Goal: Task Accomplishment & Management: Complete application form

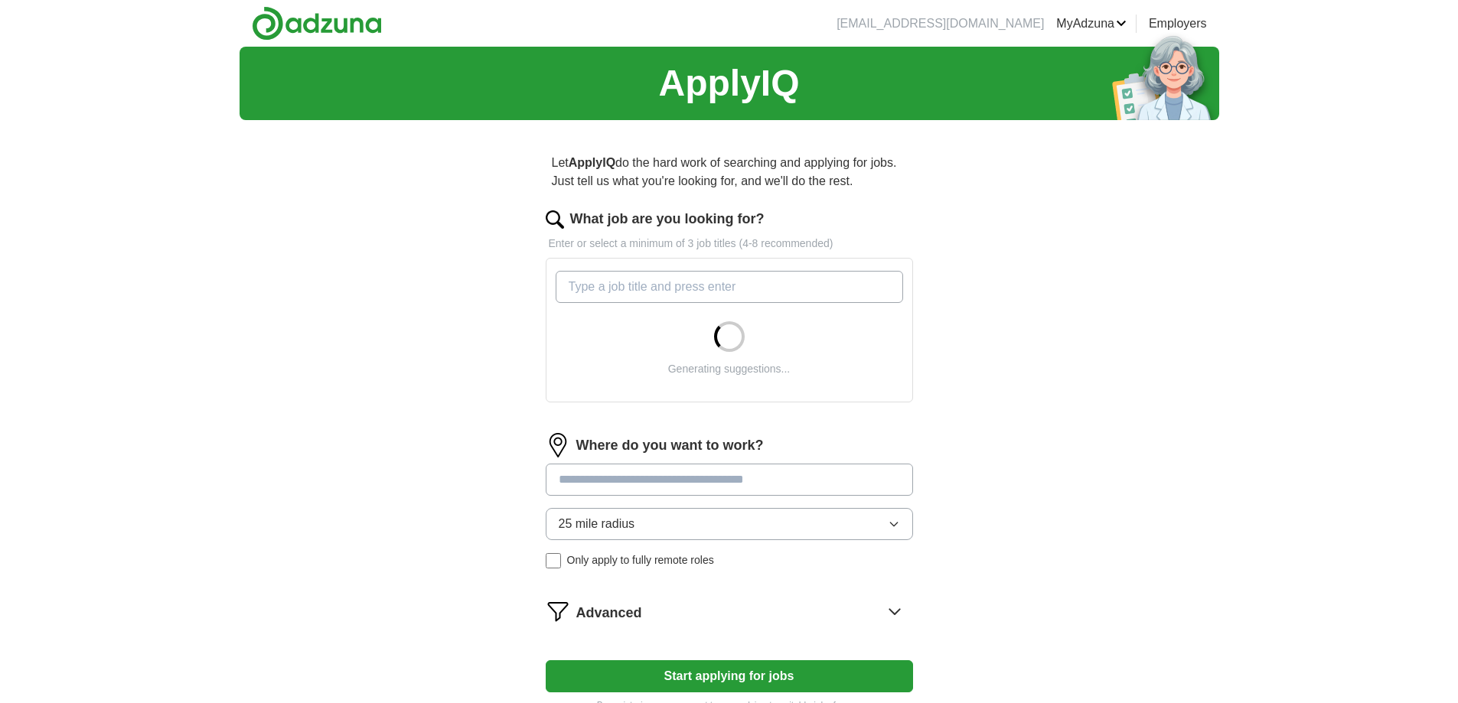
click at [634, 272] on input "What job are you looking for?" at bounding box center [728, 287] width 347 height 32
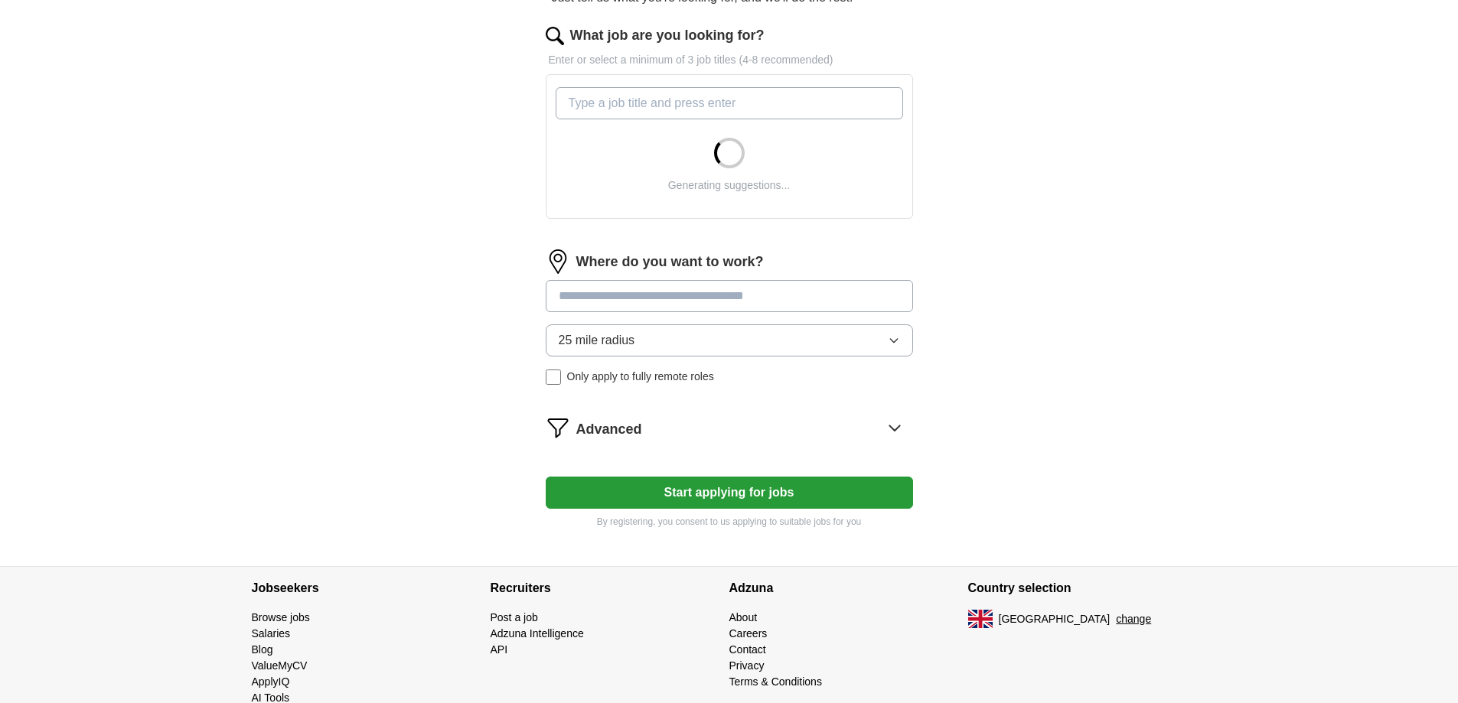
scroll to position [64, 0]
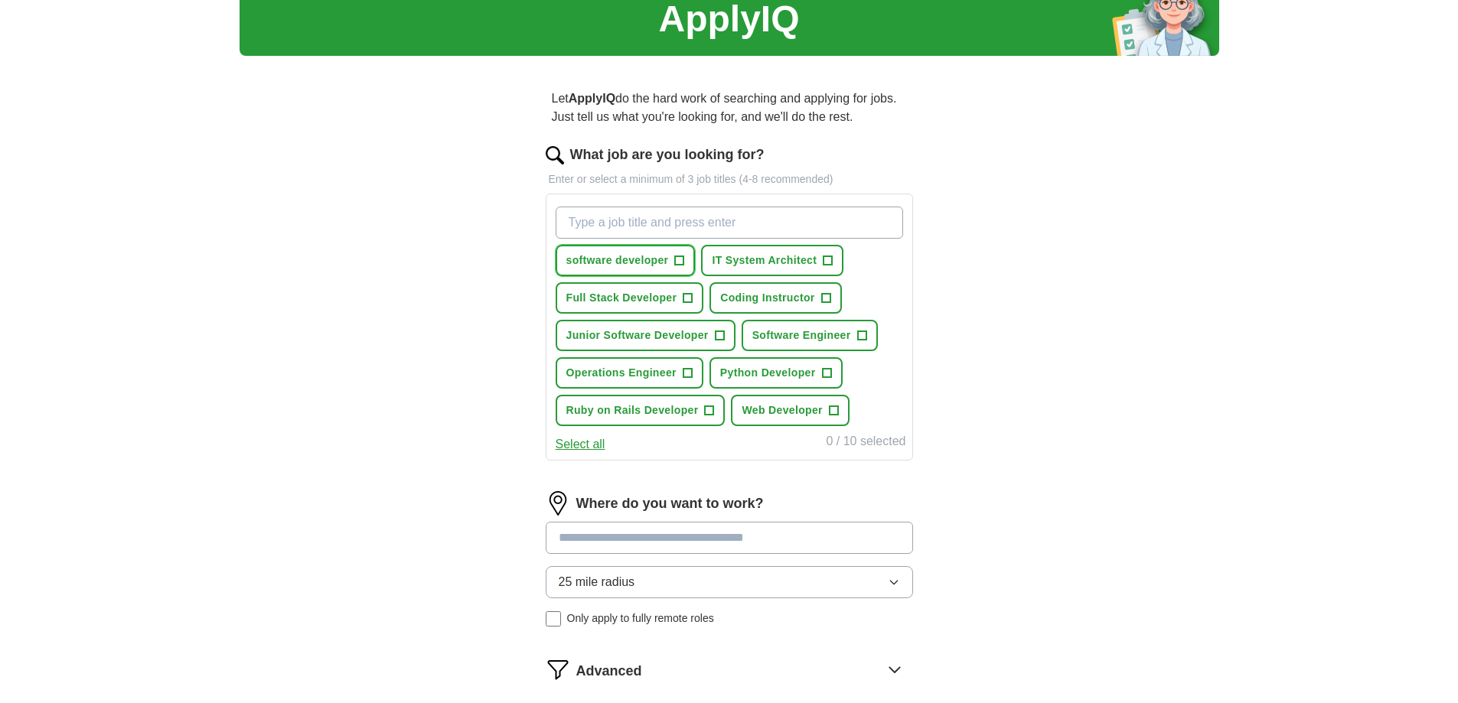
click at [627, 264] on span "software developer" at bounding box center [617, 260] width 103 height 16
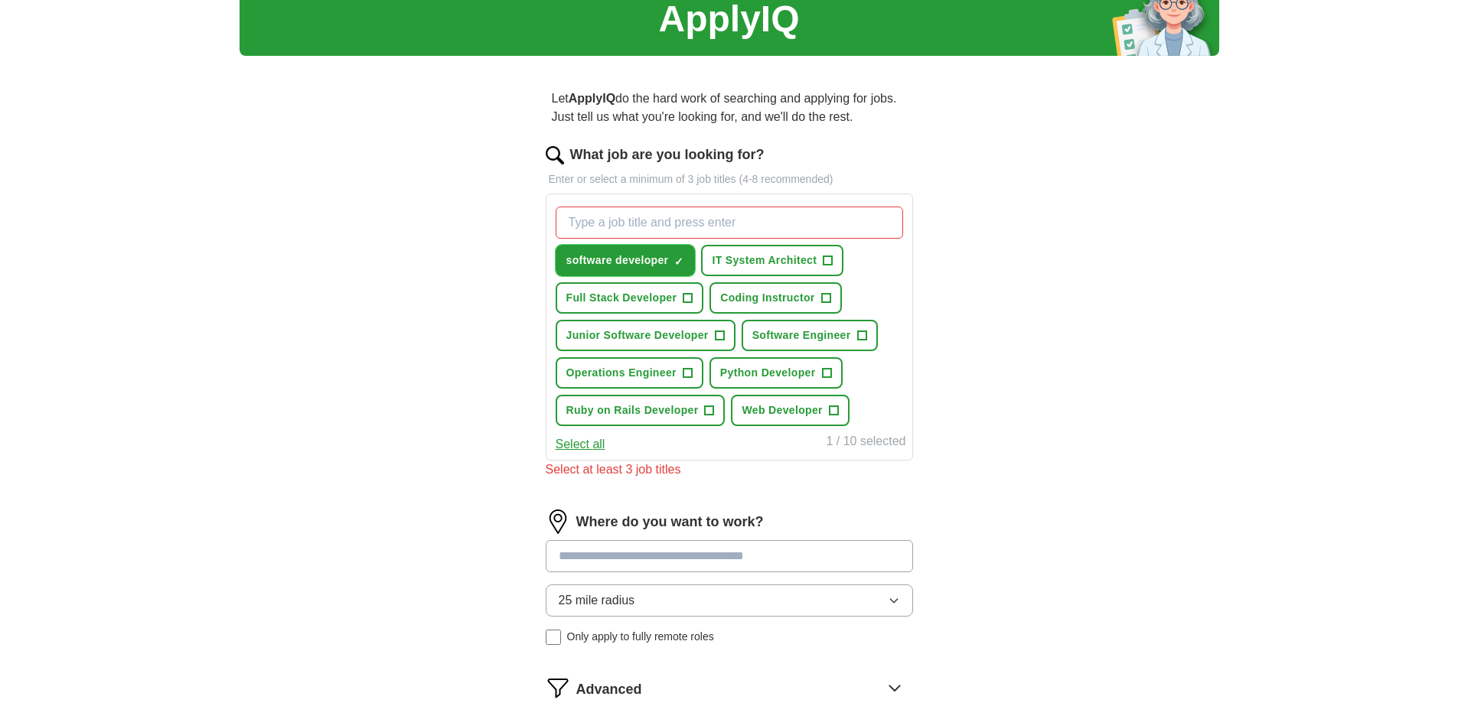
click at [659, 258] on span "software developer" at bounding box center [617, 260] width 103 height 16
click at [699, 339] on span "Junior Software Developer" at bounding box center [637, 335] width 142 height 16
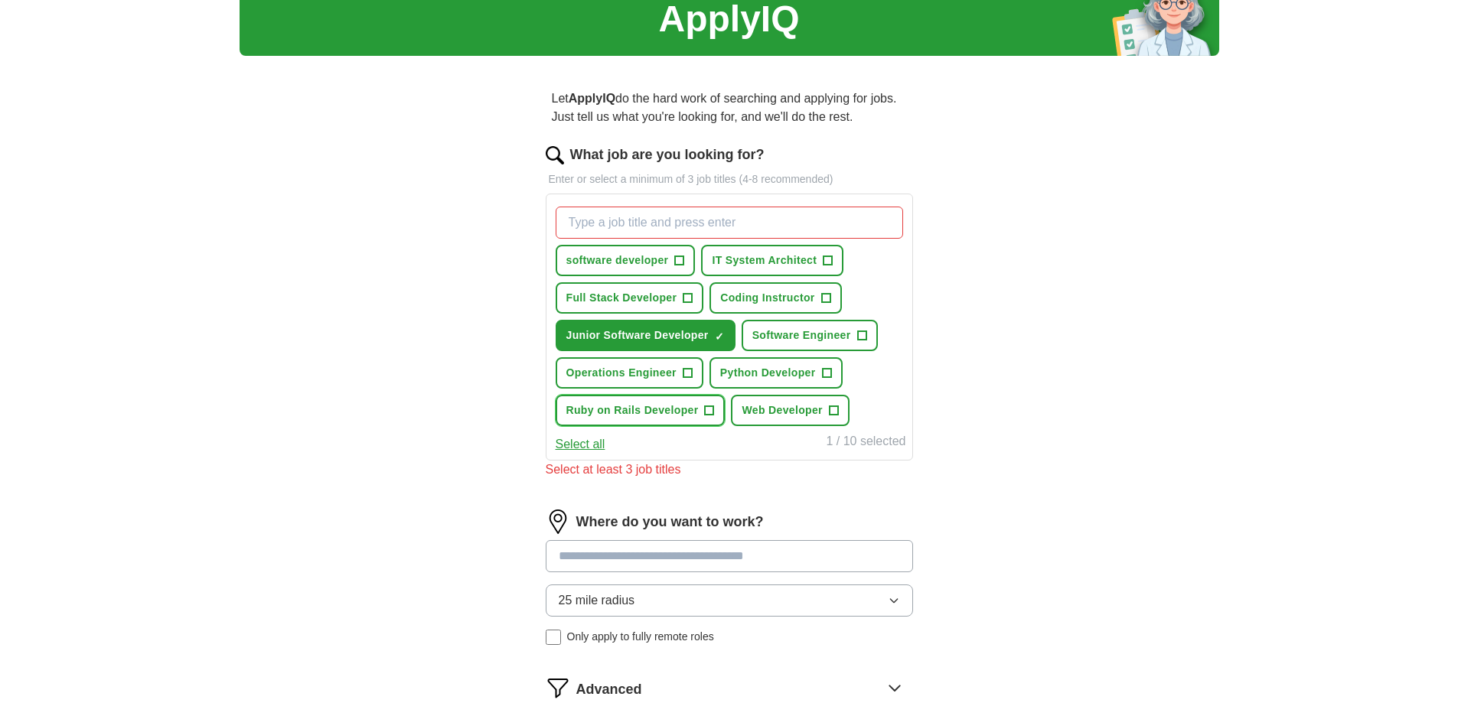
click at [702, 410] on button "Ruby on Rails Developer +" at bounding box center [640, 410] width 170 height 31
click at [778, 415] on span "Web Developer" at bounding box center [781, 410] width 80 height 16
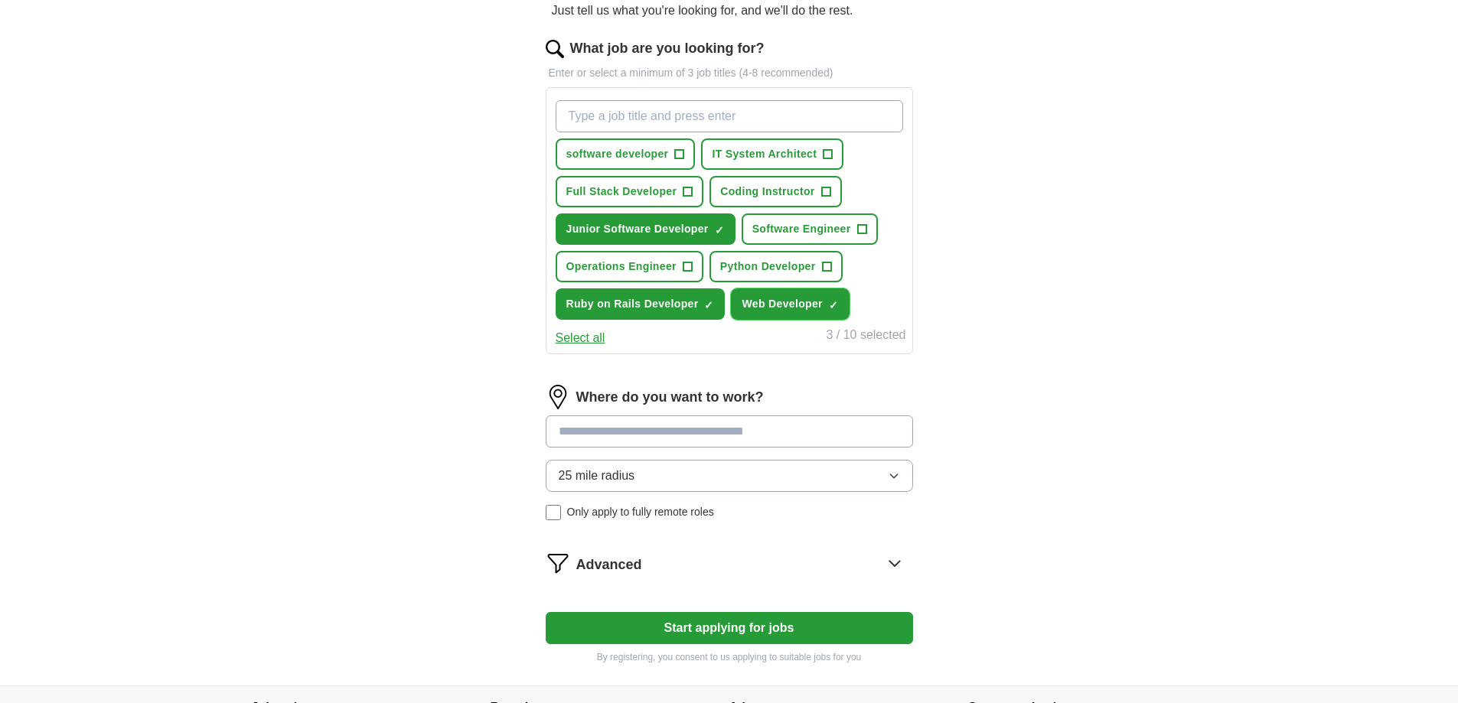
scroll to position [217, 0]
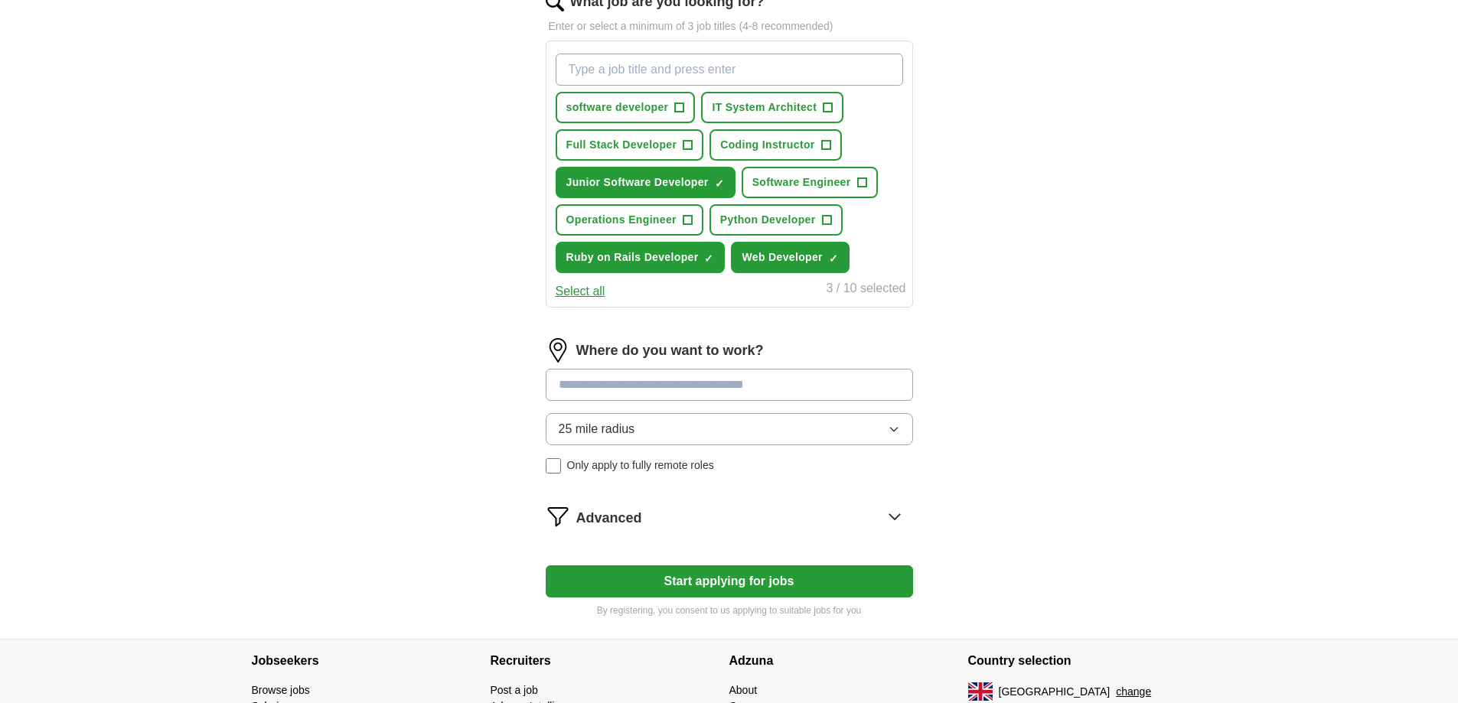
click at [663, 400] on input at bounding box center [729, 385] width 367 height 32
type input "****"
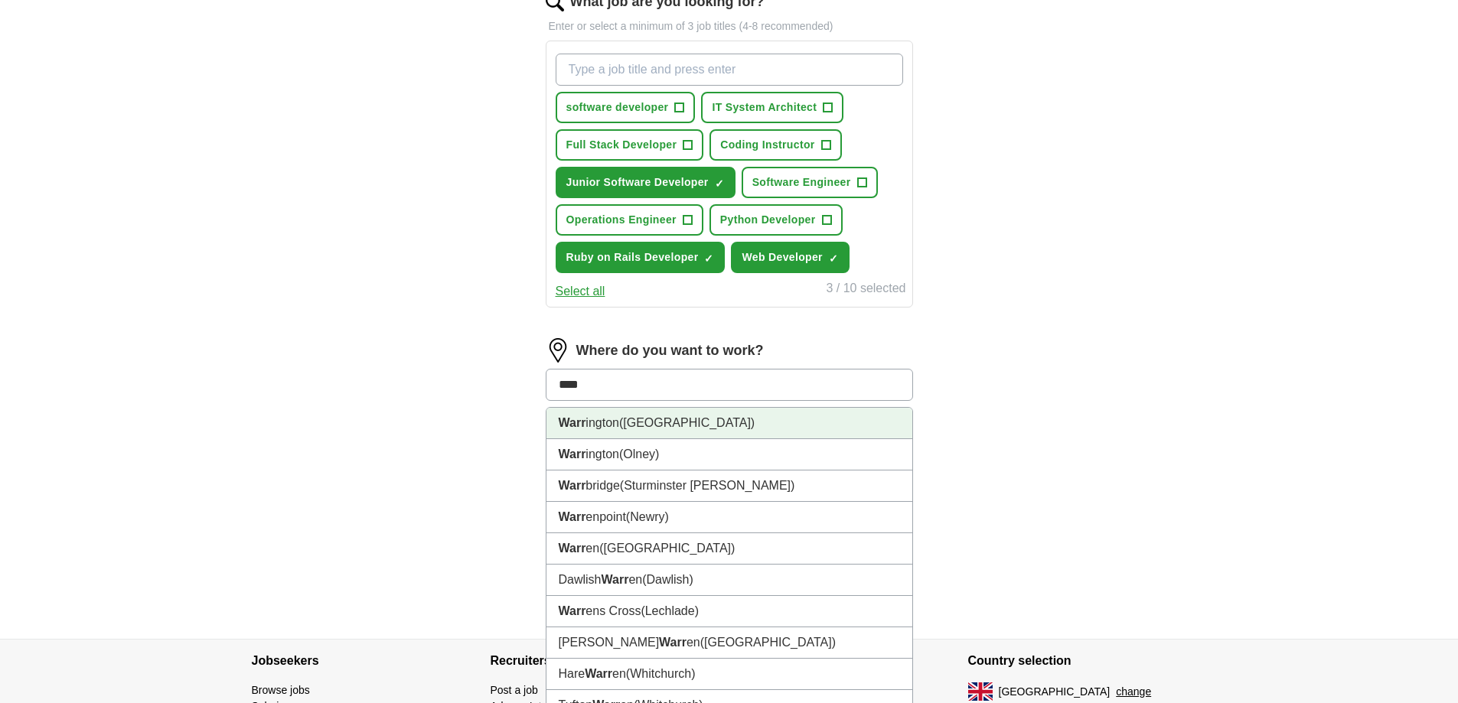
click at [660, 415] on li "Warr ington ([GEOGRAPHIC_DATA])" at bounding box center [729, 423] width 366 height 31
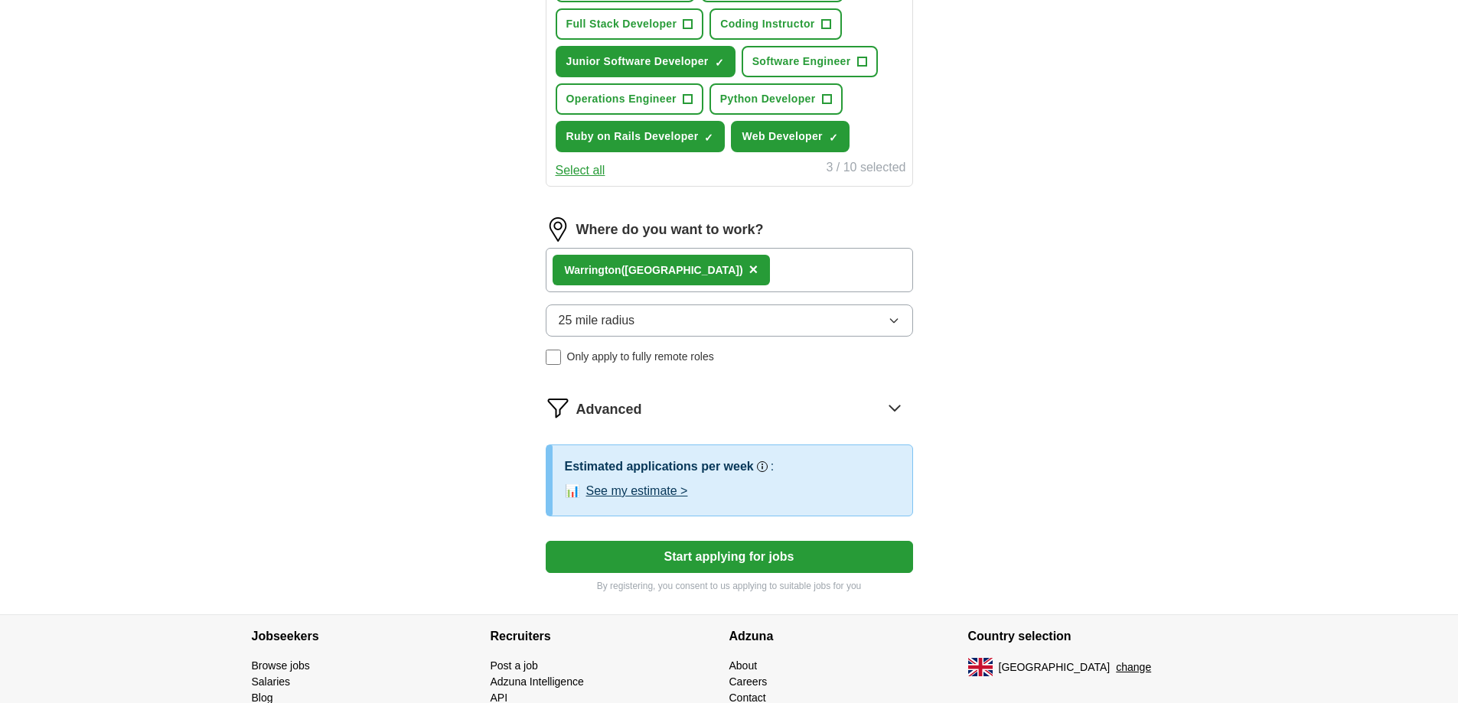
scroll to position [370, 0]
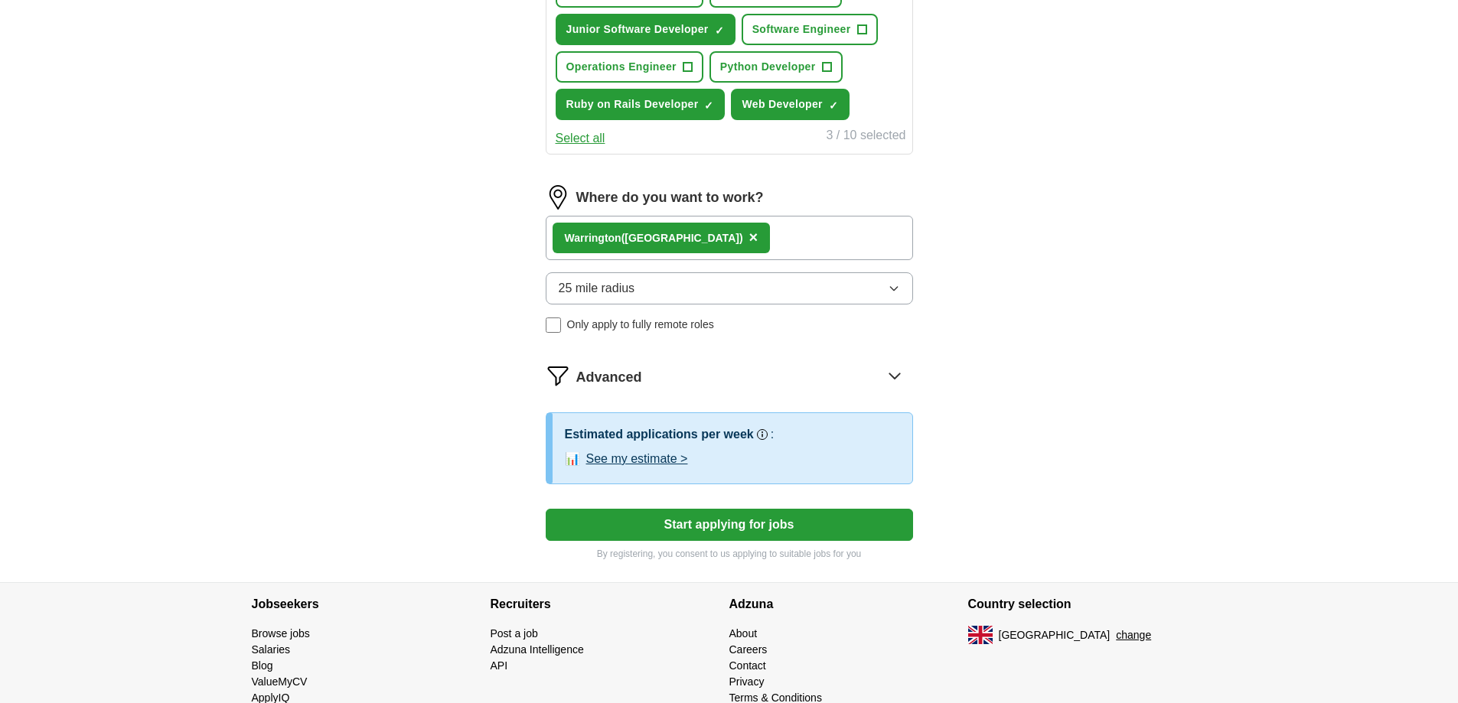
click at [644, 467] on button "See my estimate >" at bounding box center [637, 459] width 102 height 18
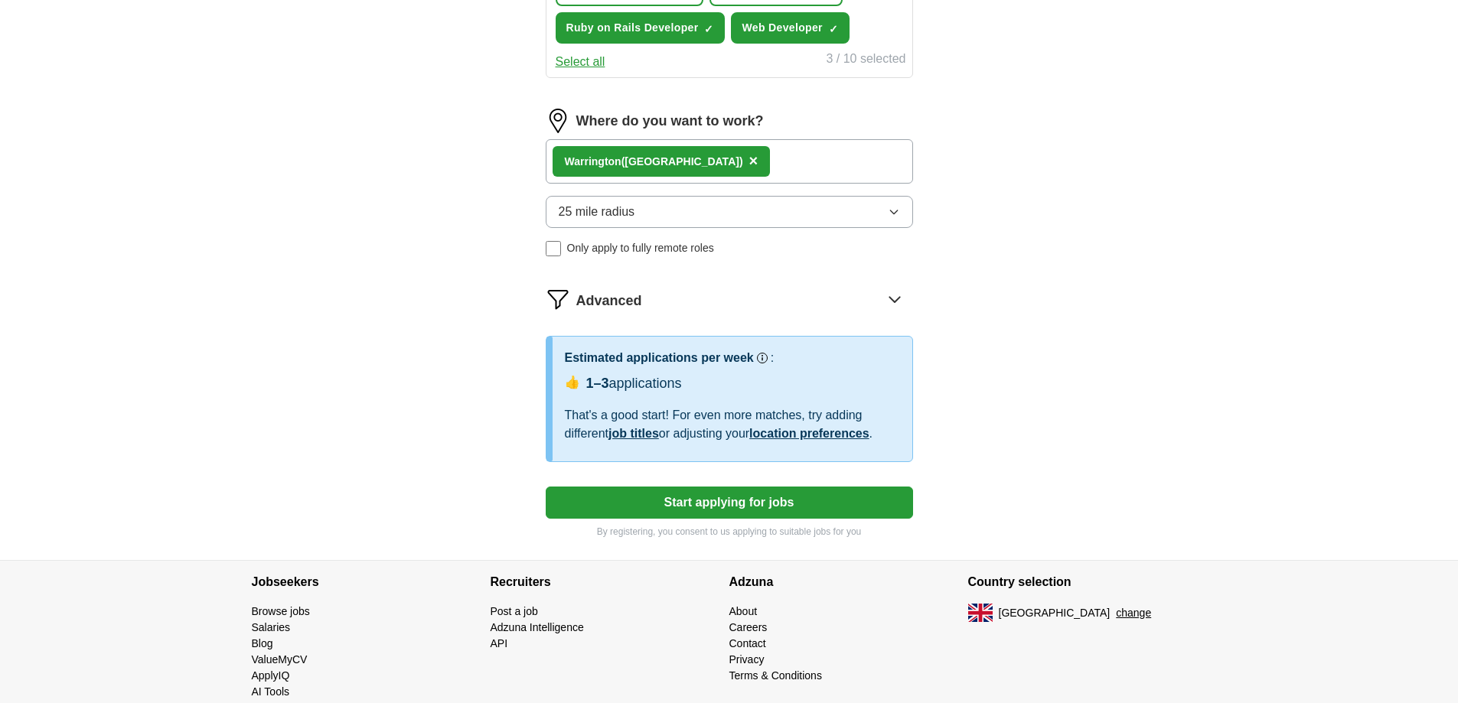
click at [693, 505] on button "Start applying for jobs" at bounding box center [729, 503] width 367 height 32
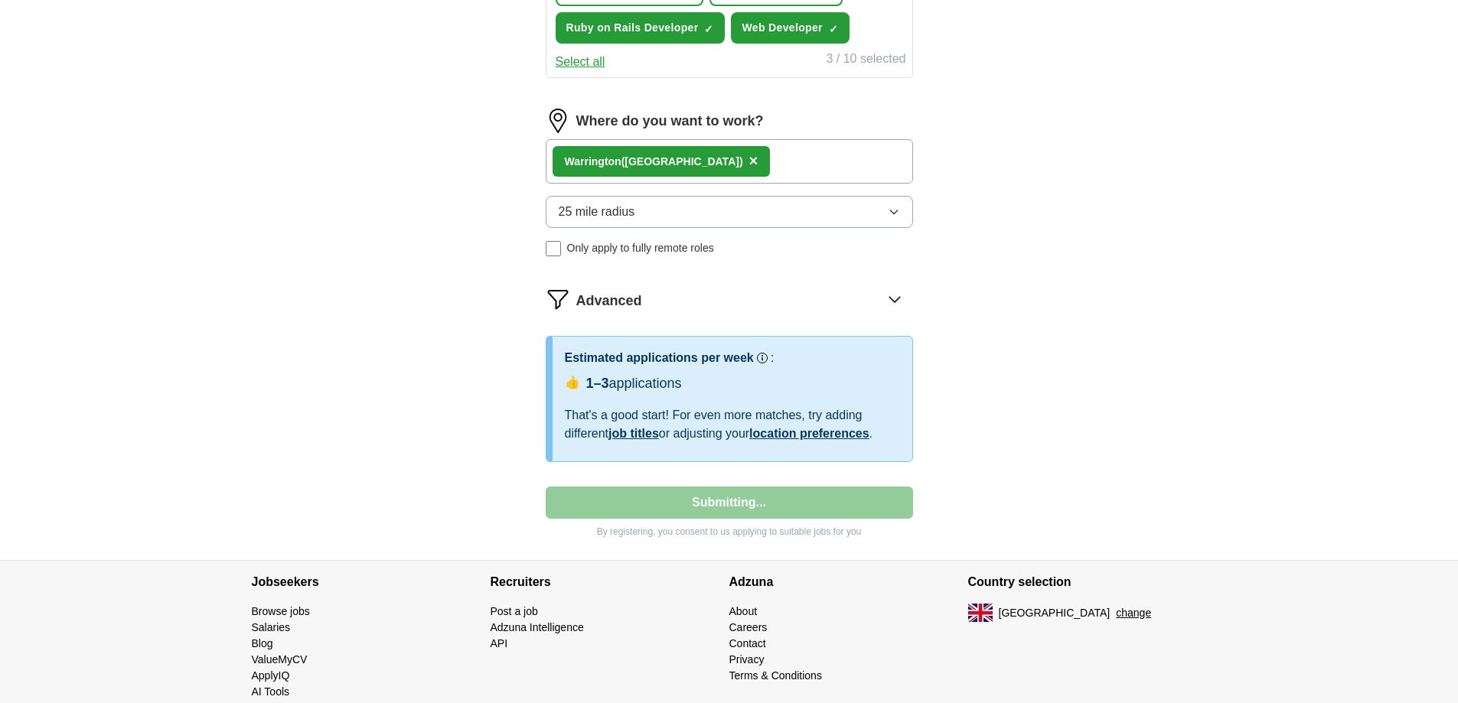
select select "**"
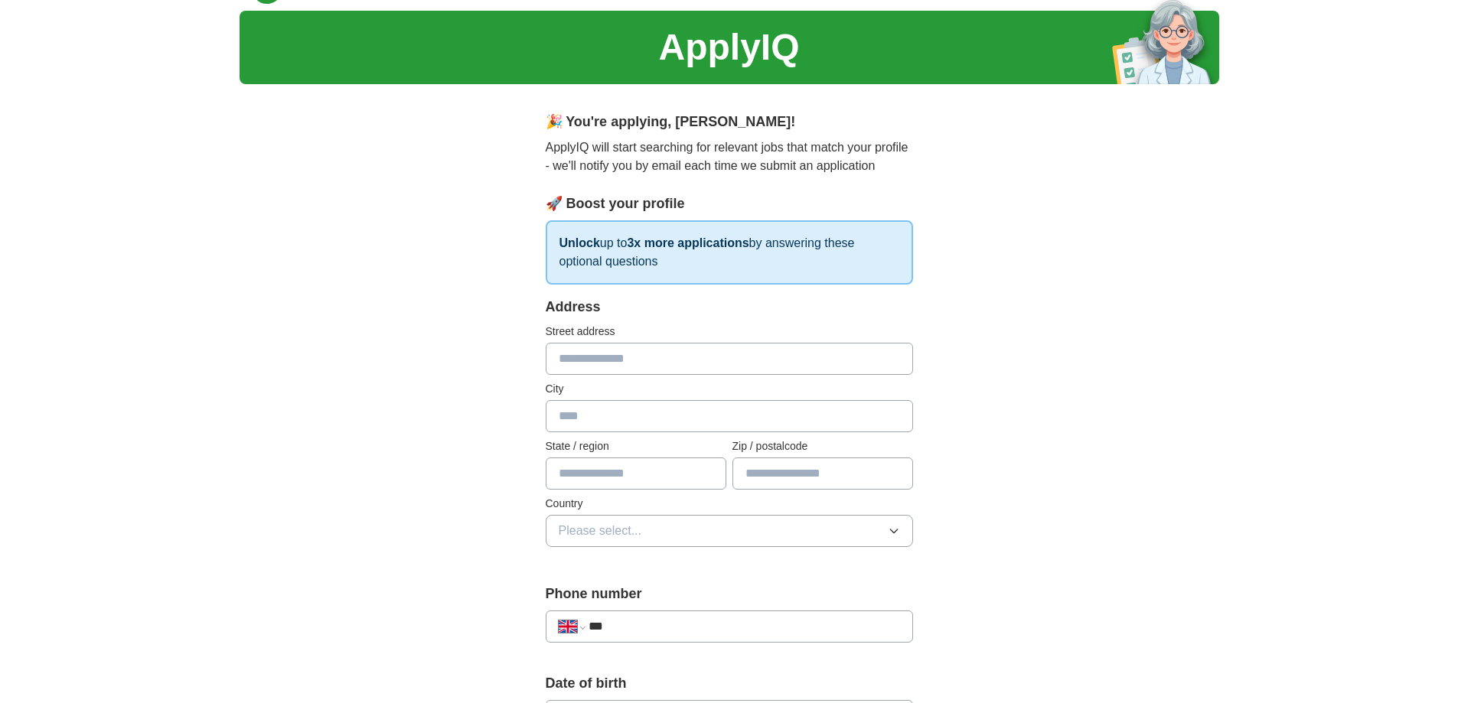
scroll to position [0, 0]
